Goal: Task Accomplishment & Management: Complete application form

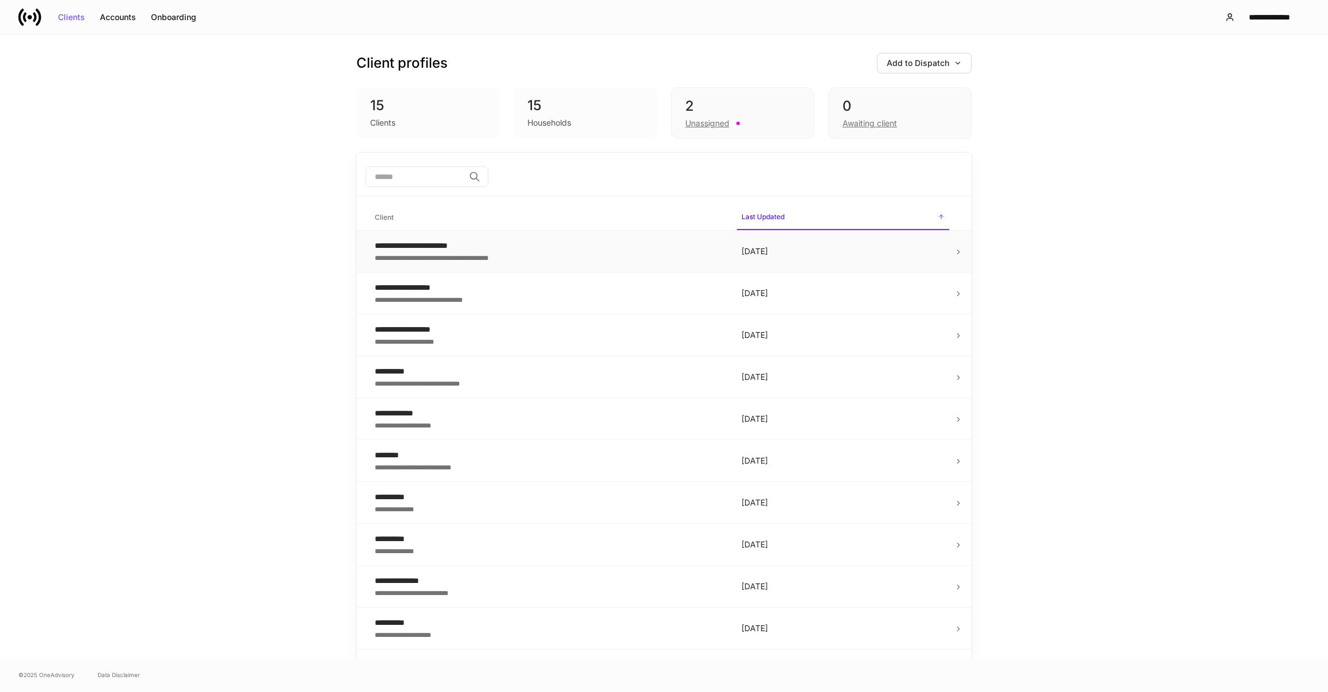
click at [533, 252] on div "**********" at bounding box center [549, 256] width 348 height 11
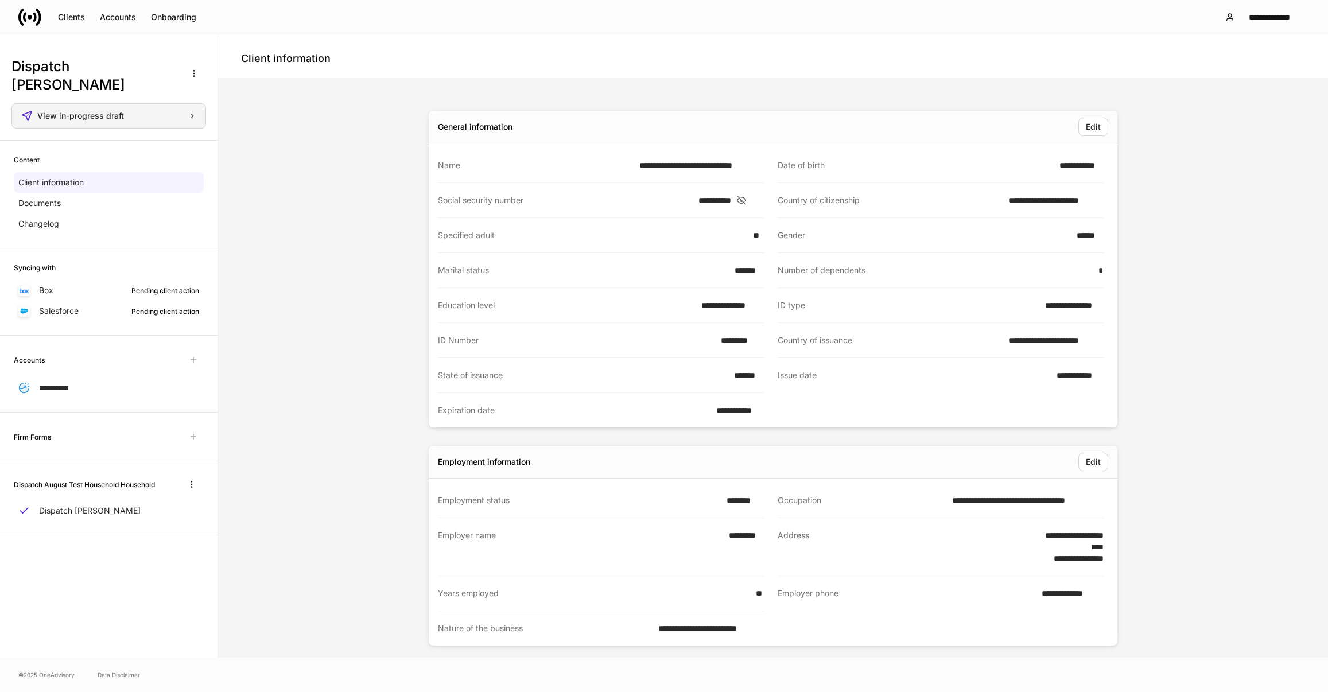
click at [130, 118] on div "View in-progress draft" at bounding box center [116, 116] width 159 height 8
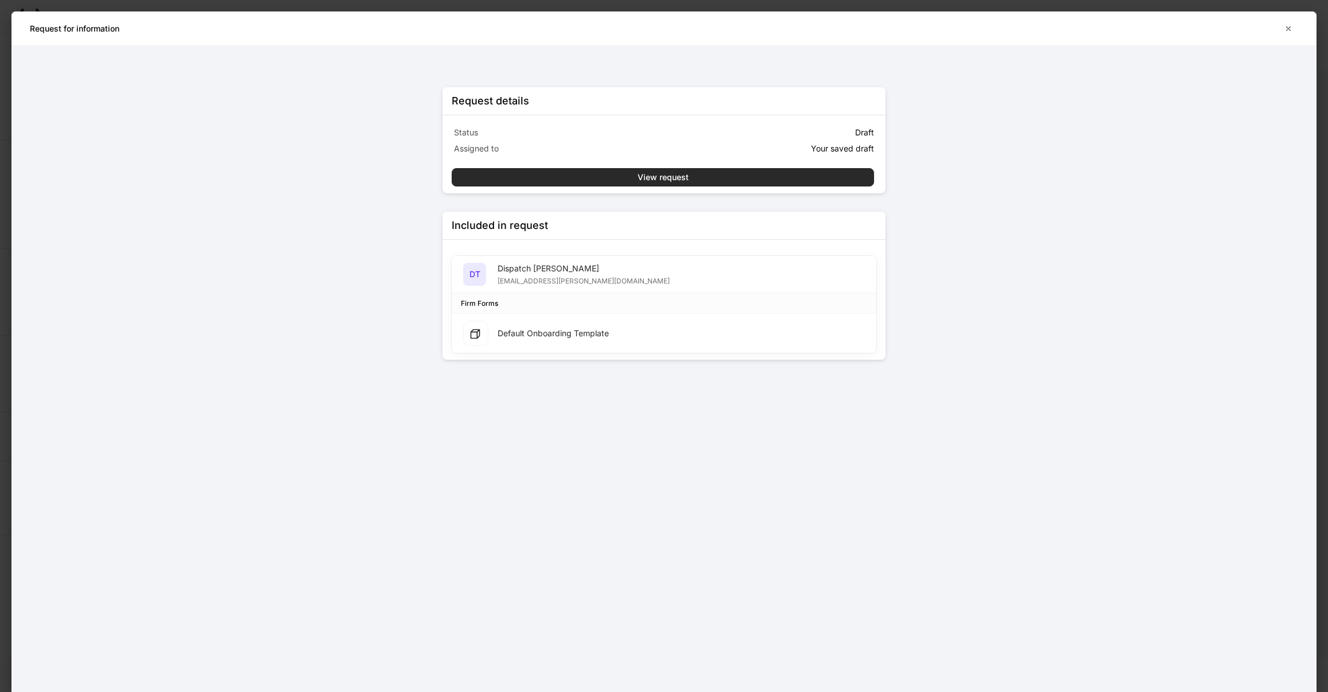
click at [581, 174] on button "View request" at bounding box center [663, 177] width 422 height 18
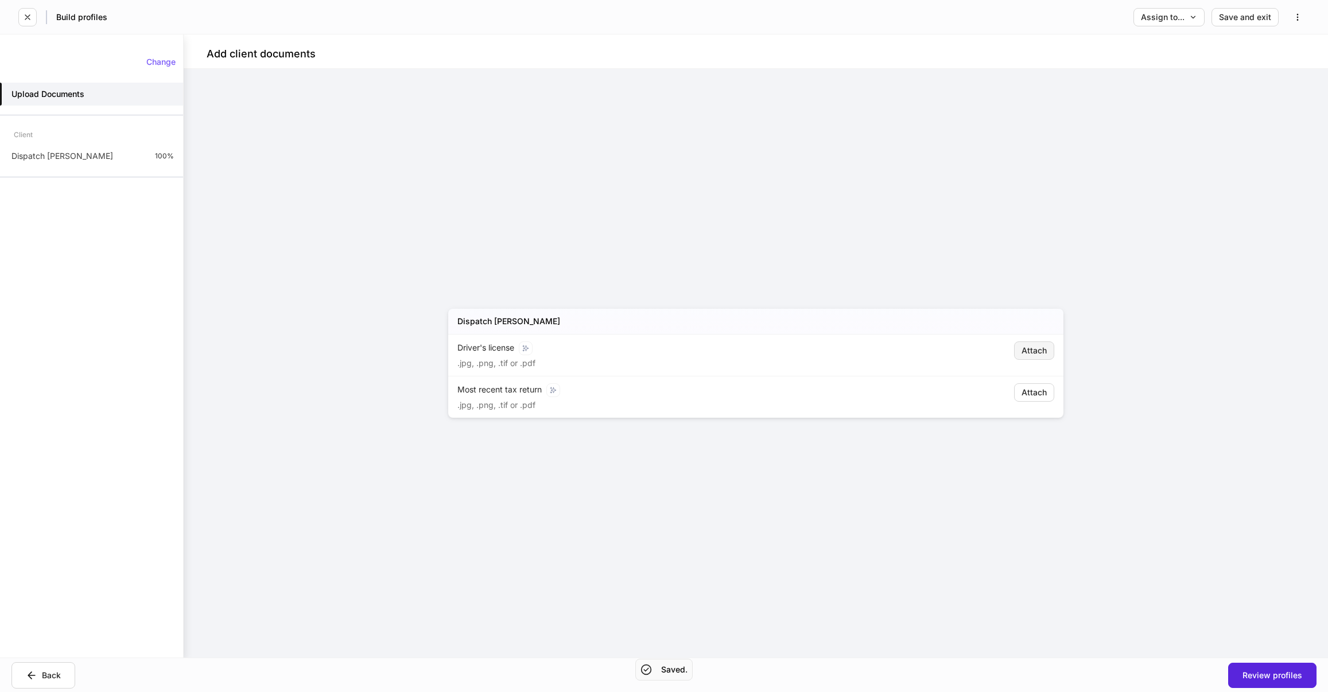
click at [1041, 347] on div "Attach" at bounding box center [1034, 351] width 25 height 8
click at [1044, 354] on div "Attach" at bounding box center [1034, 351] width 25 height 8
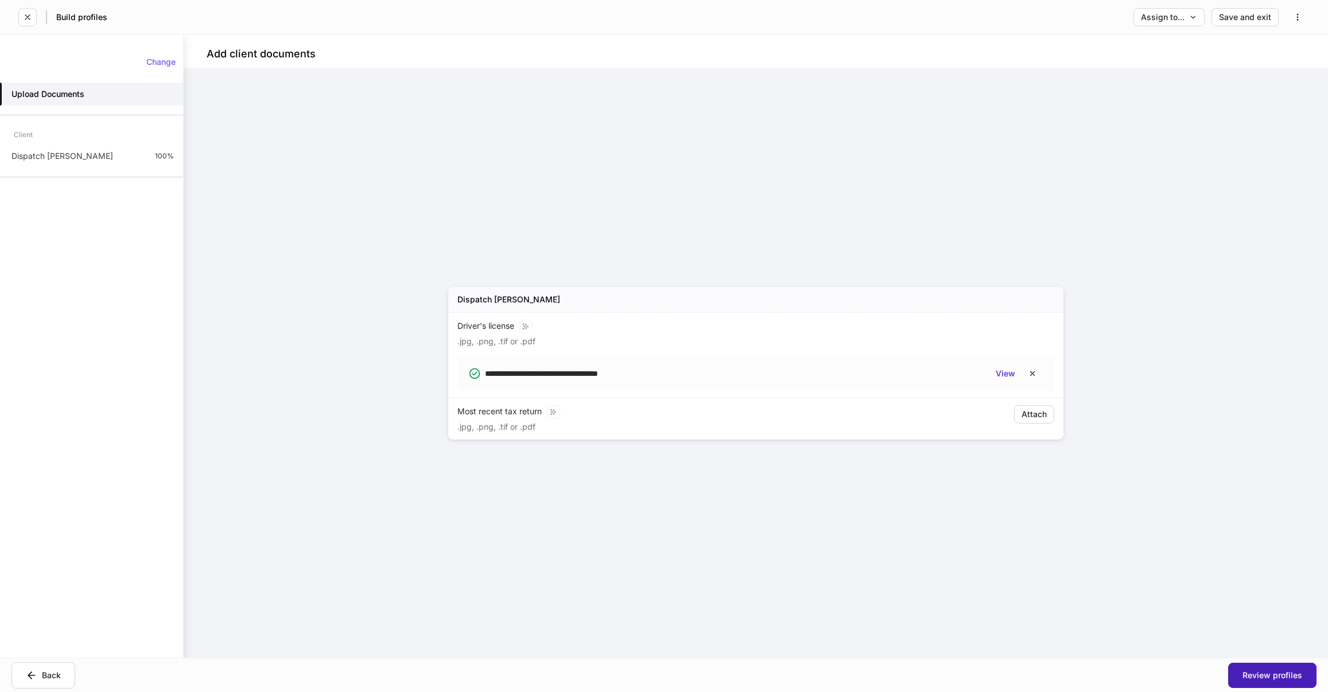
click at [1276, 672] on div "Review profiles" at bounding box center [1273, 676] width 60 height 8
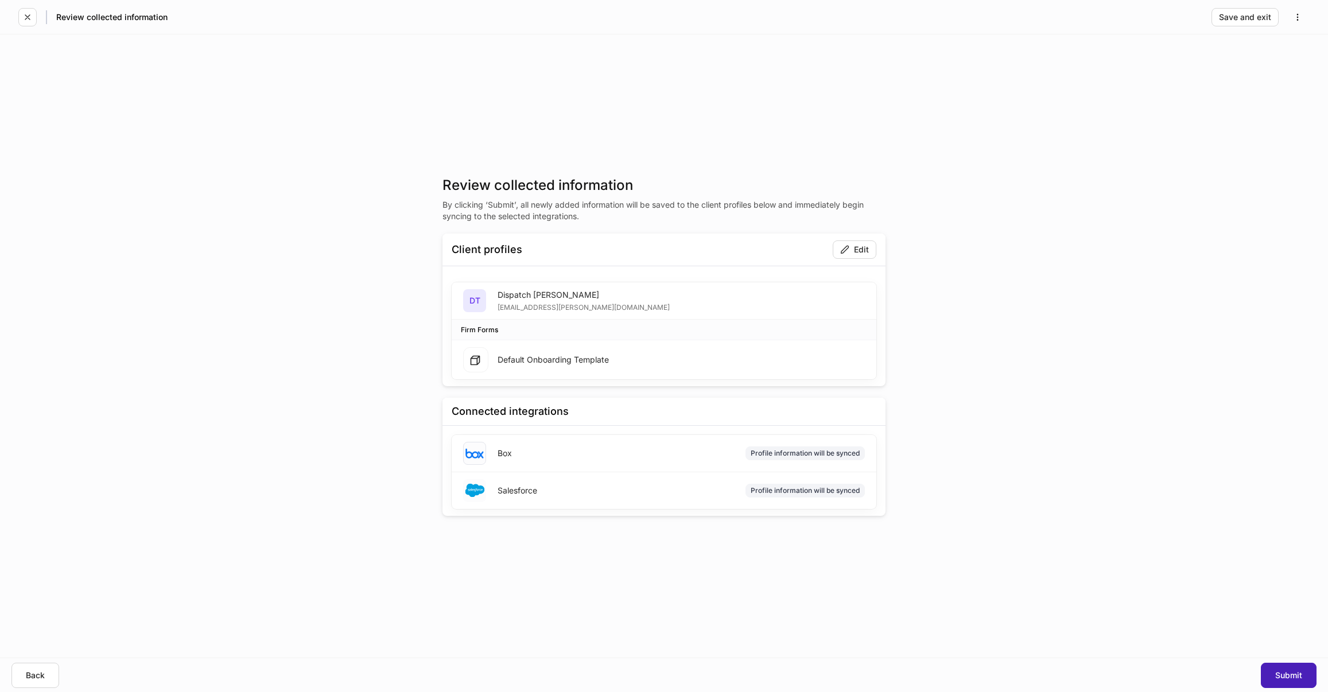
click at [1286, 680] on div "Submit" at bounding box center [1288, 676] width 27 height 8
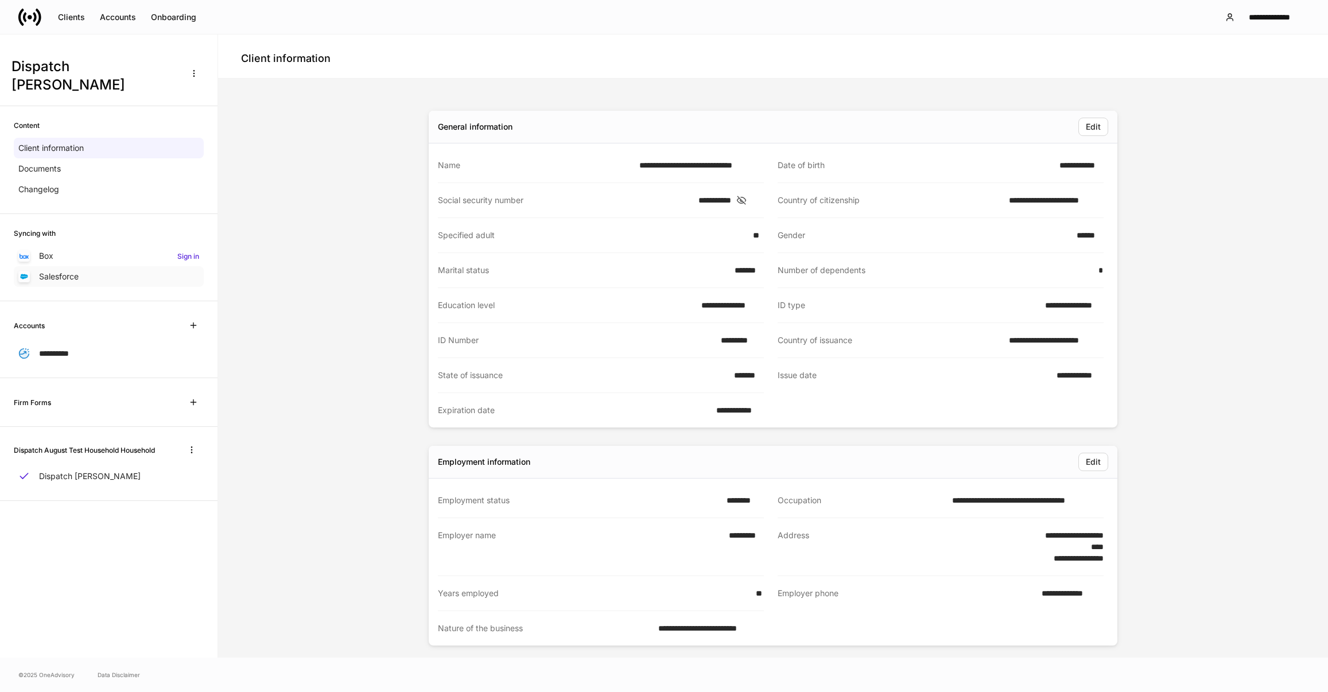
click at [65, 276] on p "Salesforce" at bounding box center [59, 276] width 40 height 11
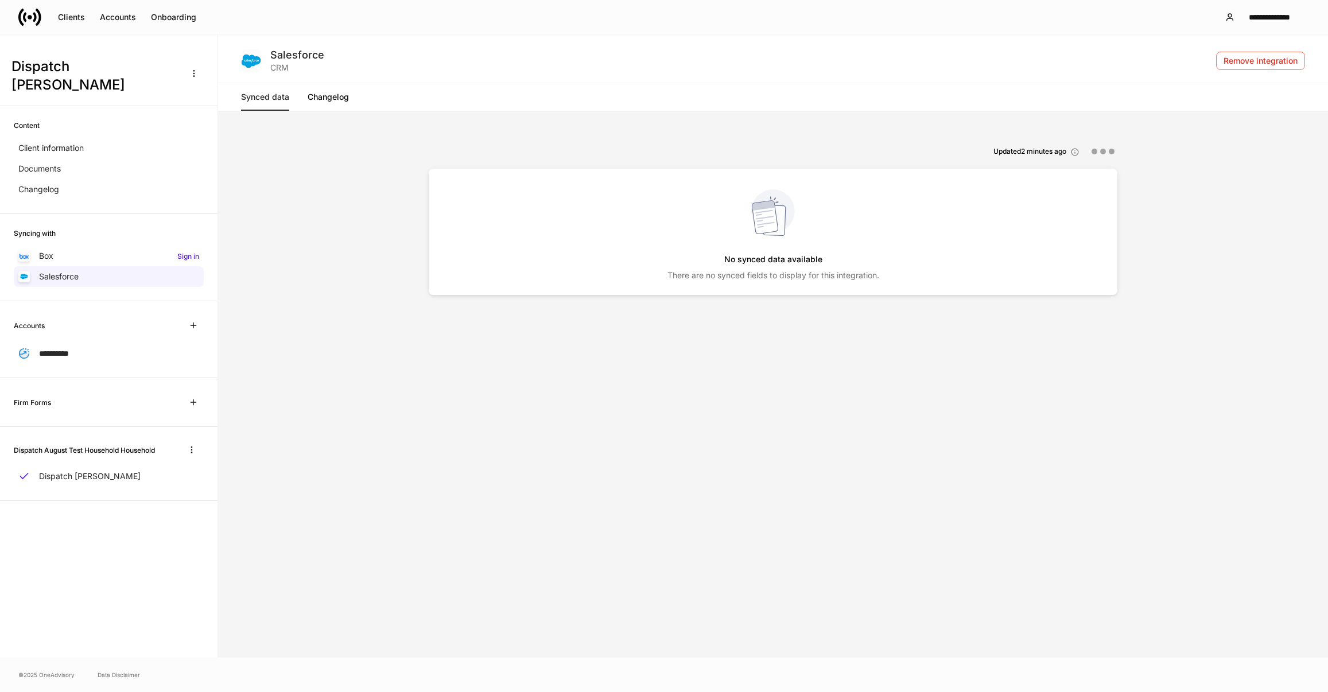
click at [339, 105] on link "Changelog" at bounding box center [328, 97] width 41 height 28
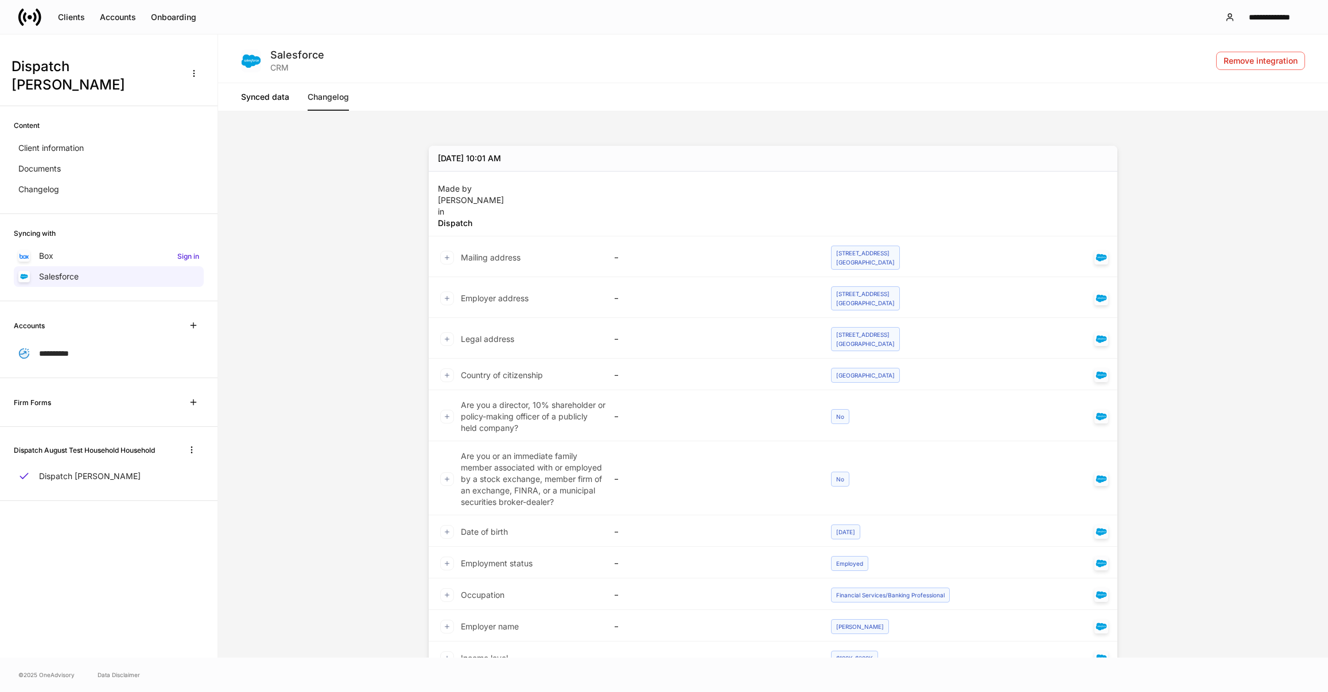
click at [286, 96] on link "Synced data" at bounding box center [265, 97] width 48 height 28
